Goal: Find specific page/section: Find specific page/section

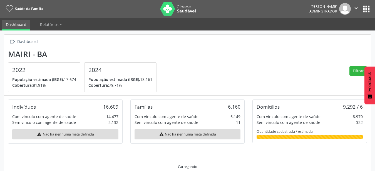
click at [363, 9] on button "apps" at bounding box center [366, 9] width 10 height 10
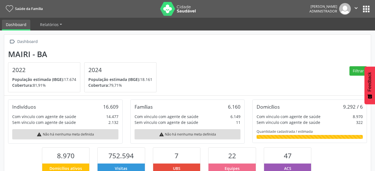
scroll to position [92, 122]
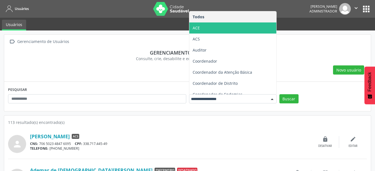
click at [239, 25] on span "ACE" at bounding box center [232, 28] width 87 height 11
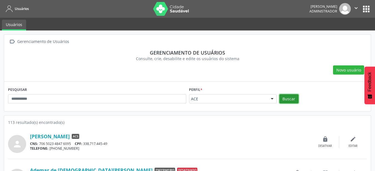
click at [286, 96] on button "Buscar" at bounding box center [288, 98] width 19 height 9
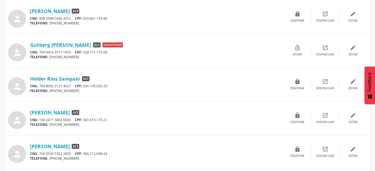
scroll to position [481, 0]
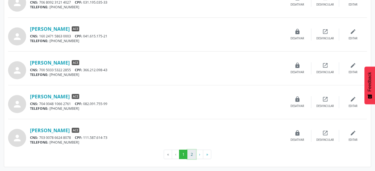
click at [191, 158] on button "2" at bounding box center [191, 154] width 9 height 9
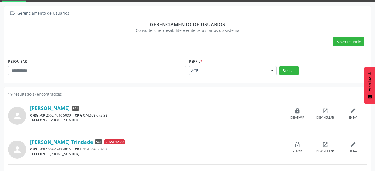
scroll to position [57, 0]
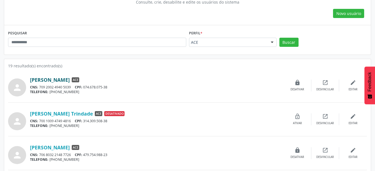
click at [70, 80] on link "[PERSON_NAME]" at bounding box center [50, 80] width 40 height 6
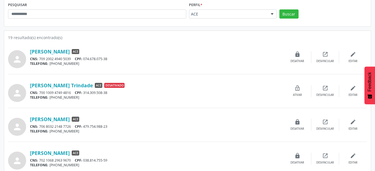
scroll to position [108, 0]
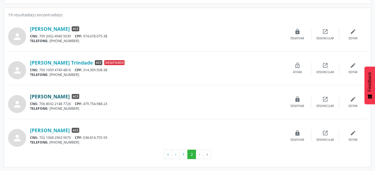
click at [40, 94] on link "[PERSON_NAME]" at bounding box center [50, 97] width 40 height 6
click at [70, 133] on link "[PERSON_NAME]" at bounding box center [50, 131] width 40 height 6
click at [182, 154] on button "1" at bounding box center [183, 154] width 9 height 9
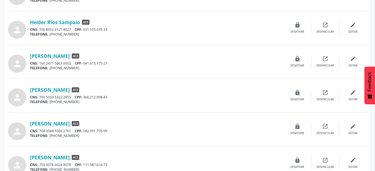
scroll to position [481, 0]
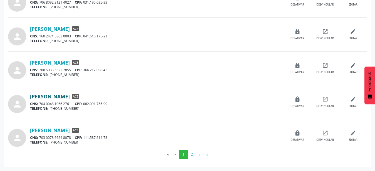
click at [70, 95] on link "[PERSON_NAME]" at bounding box center [50, 97] width 40 height 6
click at [70, 62] on link "[PERSON_NAME]" at bounding box center [50, 63] width 40 height 6
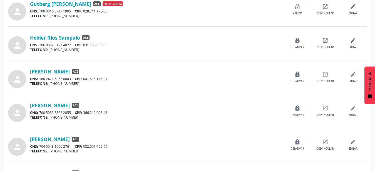
scroll to position [424, 0]
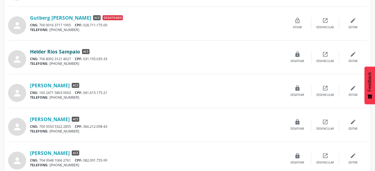
click at [66, 53] on link "Helder Rios Sampaio" at bounding box center [55, 52] width 50 height 6
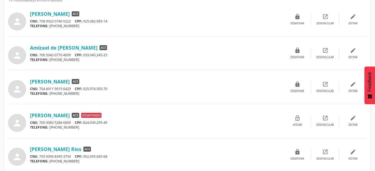
scroll to position [112, 0]
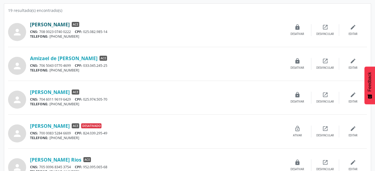
click at [65, 27] on link "[PERSON_NAME]" at bounding box center [50, 24] width 40 height 6
